Goal: Information Seeking & Learning: Learn about a topic

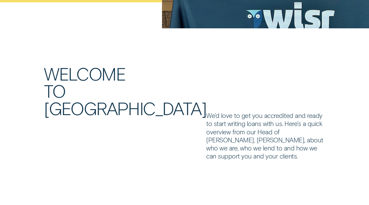
scroll to position [208, 0]
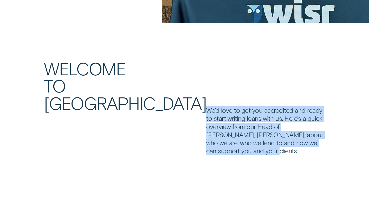
drag, startPoint x: 208, startPoint y: 91, endPoint x: 266, endPoint y: 135, distance: 73.1
click at [266, 135] on p "We’d love to get you accredited and ready to start writing loans with us. Here’…" at bounding box center [265, 130] width 119 height 49
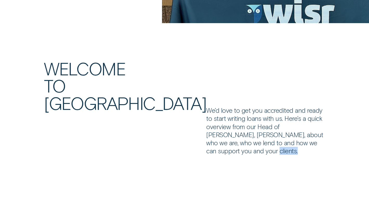
click at [266, 135] on p "We’d love to get you accredited and ready to start writing loans with us. Here’…" at bounding box center [265, 130] width 119 height 49
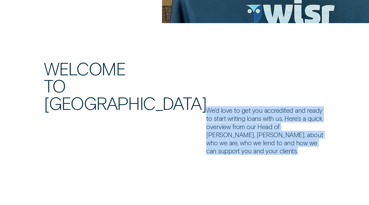
click at [266, 135] on p "We’d love to get you accredited and ready to start writing loans with us. Here’…" at bounding box center [265, 130] width 119 height 49
click at [247, 117] on p "We’d love to get you accredited and ready to start writing loans with us. Here’…" at bounding box center [265, 130] width 119 height 49
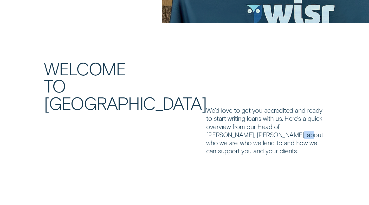
click at [247, 117] on p "We’d love to get you accredited and ready to start writing loans with us. Here’…" at bounding box center [265, 130] width 119 height 49
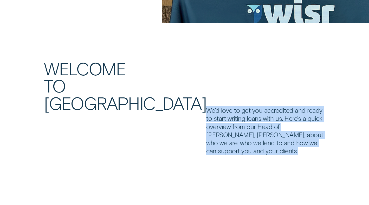
click at [247, 117] on p "We’d love to get you accredited and ready to start writing loans with us. Here’…" at bounding box center [265, 130] width 119 height 49
click at [221, 110] on p "We’d love to get you accredited and ready to start writing loans with us. Here’…" at bounding box center [265, 130] width 119 height 49
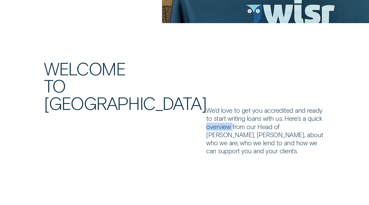
click at [221, 110] on p "We’d love to get you accredited and ready to start writing loans with us. Here’…" at bounding box center [265, 130] width 119 height 49
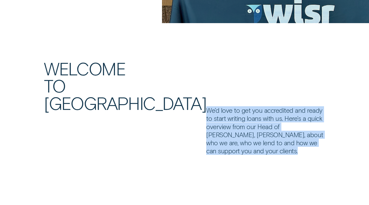
click at [221, 110] on p "We’d love to get you accredited and ready to start writing loans with us. Here’…" at bounding box center [265, 130] width 119 height 49
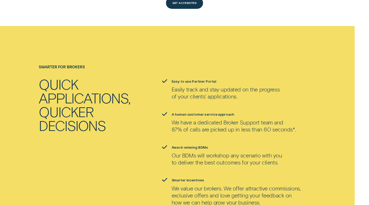
scroll to position [572, 0]
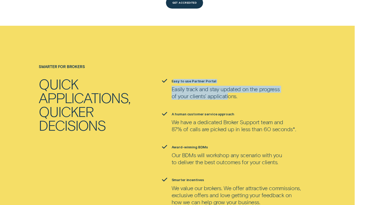
drag, startPoint x: 173, startPoint y: 62, endPoint x: 227, endPoint y: 83, distance: 58.4
click at [227, 83] on ul "Easy to use Partner Portal Easily track and stay updated on the progress of you…" at bounding box center [258, 142] width 197 height 127
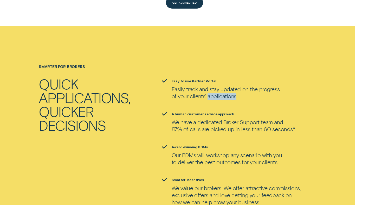
click at [227, 83] on ul "Easy to use Partner Portal Easily track and stay updated on the progress of you…" at bounding box center [258, 142] width 197 height 127
click at [226, 119] on p "We have a dedicated Broker Support team and 87% of calls are picked up in less …" at bounding box center [234, 126] width 124 height 14
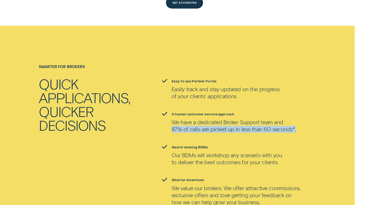
click at [226, 119] on p "We have a dedicated Broker Support team and 87% of calls are picked up in less …" at bounding box center [234, 126] width 124 height 14
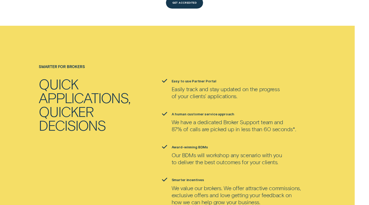
click at [206, 119] on p "We have a dedicated Broker Support team and 87% of calls are picked up in less …" at bounding box center [234, 126] width 124 height 14
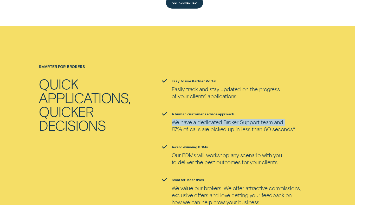
click at [206, 119] on p "We have a dedicated Broker Support team and 87% of calls are picked up in less …" at bounding box center [234, 126] width 124 height 14
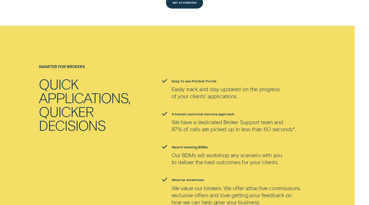
click at [223, 119] on p "We have a dedicated Broker Support team and 87% of calls are picked up in less …" at bounding box center [234, 126] width 124 height 14
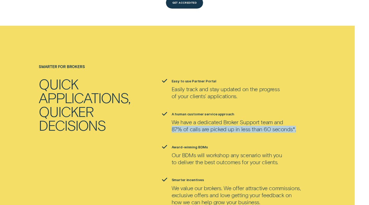
click at [223, 119] on p "We have a dedicated Broker Support team and 87% of calls are picked up in less …" at bounding box center [234, 126] width 124 height 14
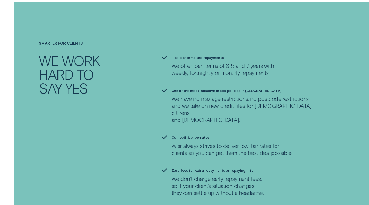
scroll to position [858, 0]
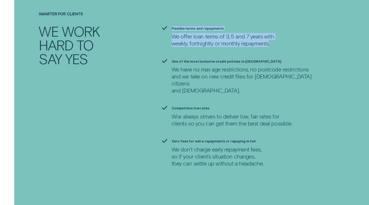
drag, startPoint x: 172, startPoint y: 10, endPoint x: 269, endPoint y: 31, distance: 99.3
click at [269, 31] on ul "Flexible terms and repayments We offer loan terms of 3, 5 and 7 years with week…" at bounding box center [258, 96] width 197 height 141
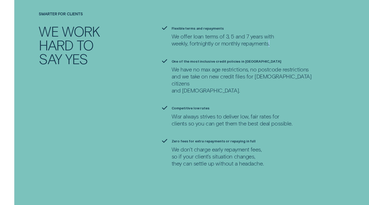
click at [269, 31] on ul "Flexible terms and repayments We offer loan terms of 3, 5 and 7 years with week…" at bounding box center [258, 96] width 197 height 141
click at [238, 33] on p "We offer loan terms of 3, 5 and 7 years with weekly, fortnightly or monthly rep…" at bounding box center [223, 40] width 102 height 14
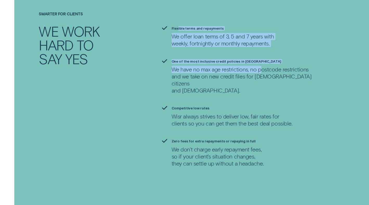
drag, startPoint x: 178, startPoint y: 12, endPoint x: 260, endPoint y: 48, distance: 89.5
click at [260, 48] on ul "Flexible terms and repayments We offer loan terms of 3, 5 and 7 years with week…" at bounding box center [258, 96] width 197 height 141
click at [260, 59] on div "One of the most inclusive credit policies in [GEOGRAPHIC_DATA] We have no max a…" at bounding box center [251, 76] width 159 height 35
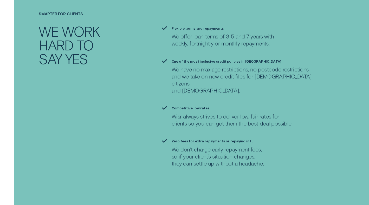
click at [266, 66] on p "We have no max age restrictions, no postcode restrictions and we take on new cr…" at bounding box center [251, 80] width 159 height 28
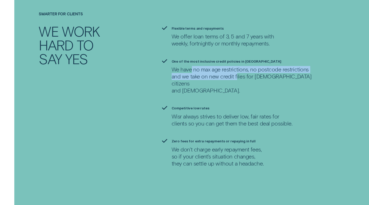
drag, startPoint x: 220, startPoint y: 59, endPoint x: 190, endPoint y: 52, distance: 30.0
click at [190, 66] on p "We have no max age restrictions, no postcode restrictions and we take on new cr…" at bounding box center [251, 80] width 159 height 28
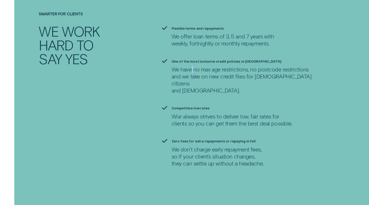
click at [190, 66] on p "We have no max age restrictions, no postcode restrictions and we take on new cr…" at bounding box center [251, 80] width 159 height 28
drag, startPoint x: 168, startPoint y: 44, endPoint x: 246, endPoint y: 68, distance: 81.8
click at [246, 68] on li "One of the most inclusive credit policies in [GEOGRAPHIC_DATA] We have no max a…" at bounding box center [246, 76] width 172 height 35
click at [246, 68] on p "We have no max age restrictions, no postcode restrictions and we take on new cr…" at bounding box center [251, 80] width 159 height 28
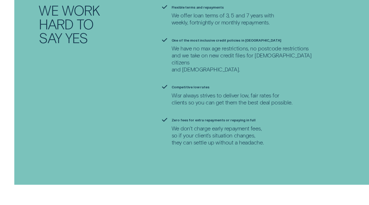
scroll to position [910, 0]
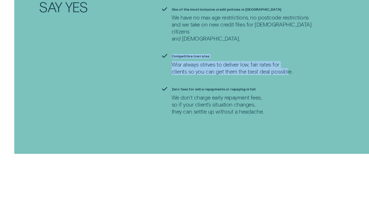
drag, startPoint x: 170, startPoint y: 32, endPoint x: 290, endPoint y: 54, distance: 121.0
click at [290, 54] on ul "Flexible terms and repayments We offer loan terms of 3, 5 and 7 years with week…" at bounding box center [258, 44] width 197 height 141
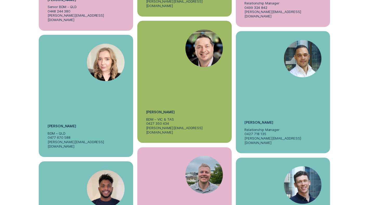
scroll to position [1663, 0]
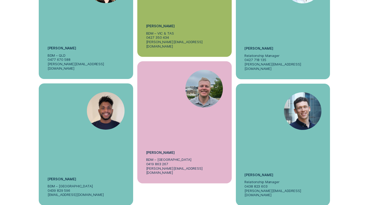
click at [70, 177] on h5 "[PERSON_NAME]" at bounding box center [62, 179] width 29 height 4
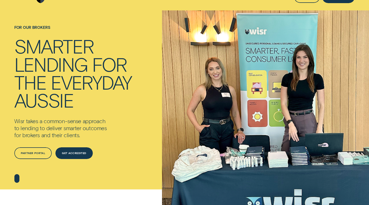
scroll to position [0, 0]
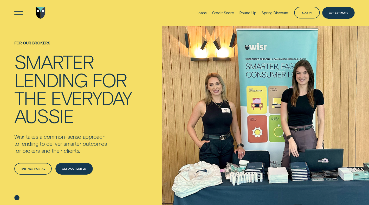
click at [202, 14] on div "Loans" at bounding box center [202, 13] width 10 height 4
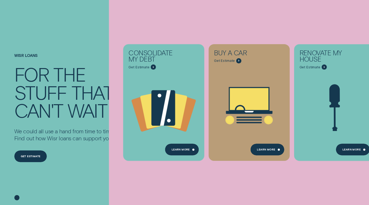
scroll to position [124, 0]
